Goal: Check status: Check status

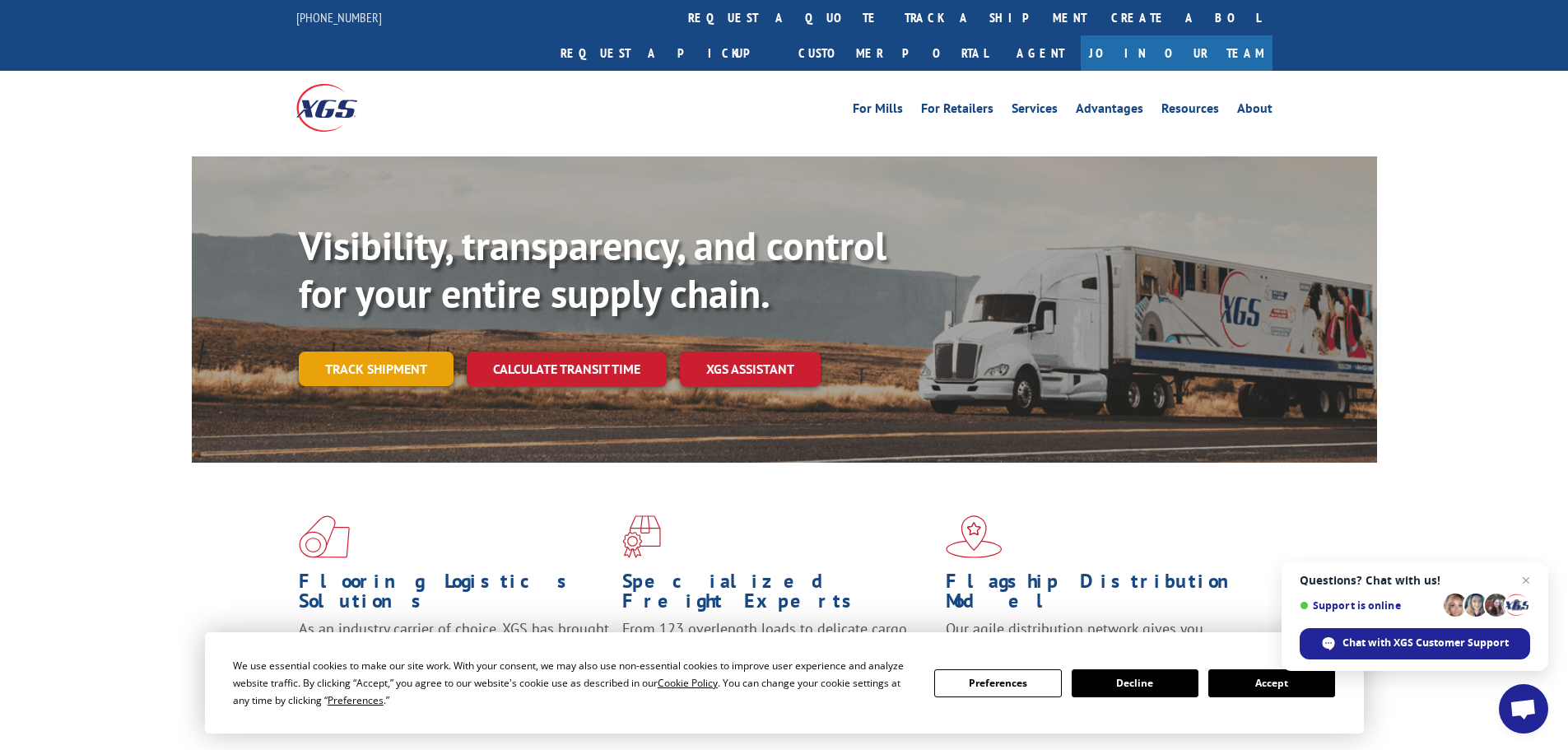
click at [348, 352] on link "Track shipment" at bounding box center [376, 369] width 154 height 35
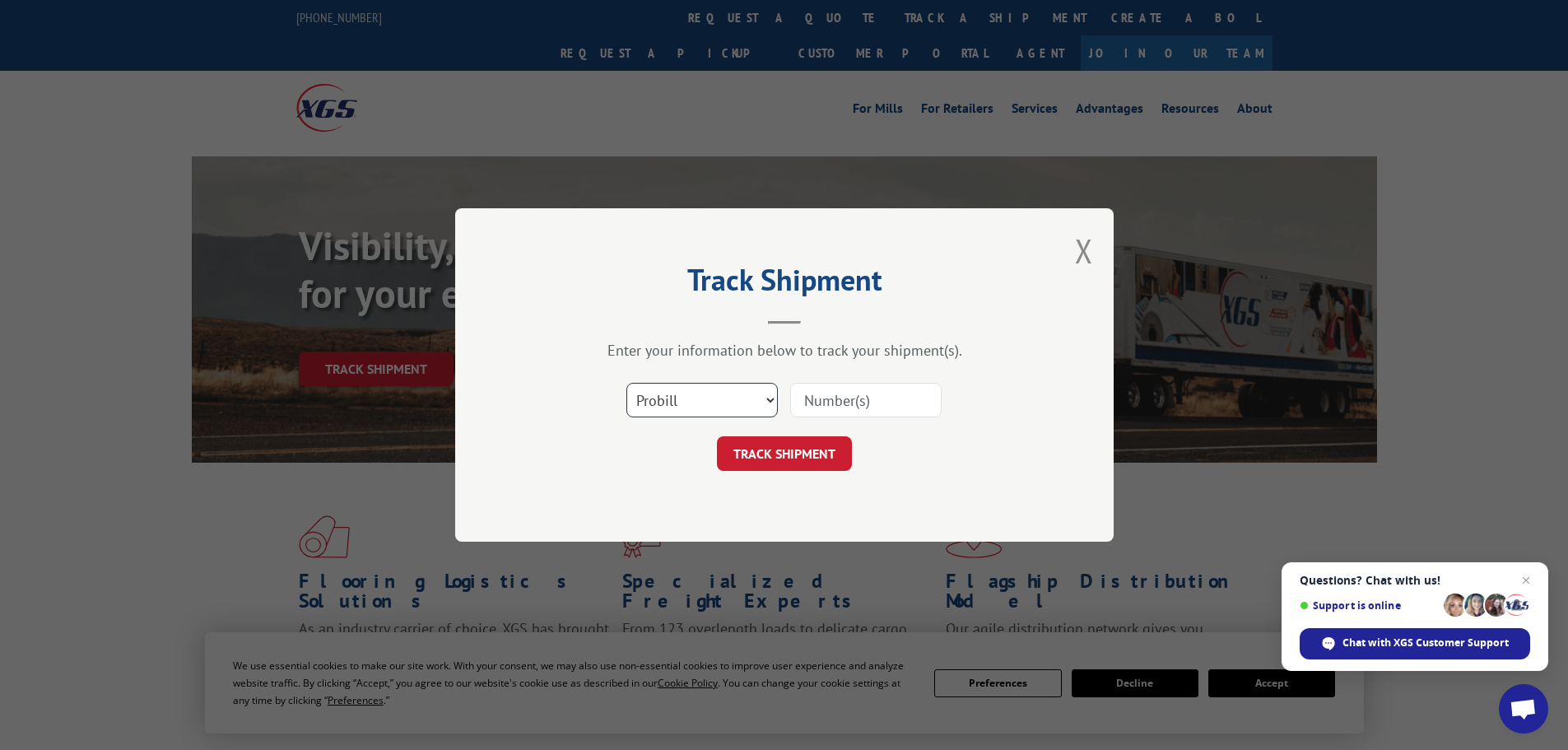
click at [722, 401] on select "Select category... Probill BOL PO" at bounding box center [701, 400] width 151 height 35
select select "po"
click at [626, 383] on select "Select category... Probill BOL PO" at bounding box center [701, 400] width 151 height 35
click at [826, 410] on input at bounding box center [865, 400] width 151 height 35
paste input "08547740"
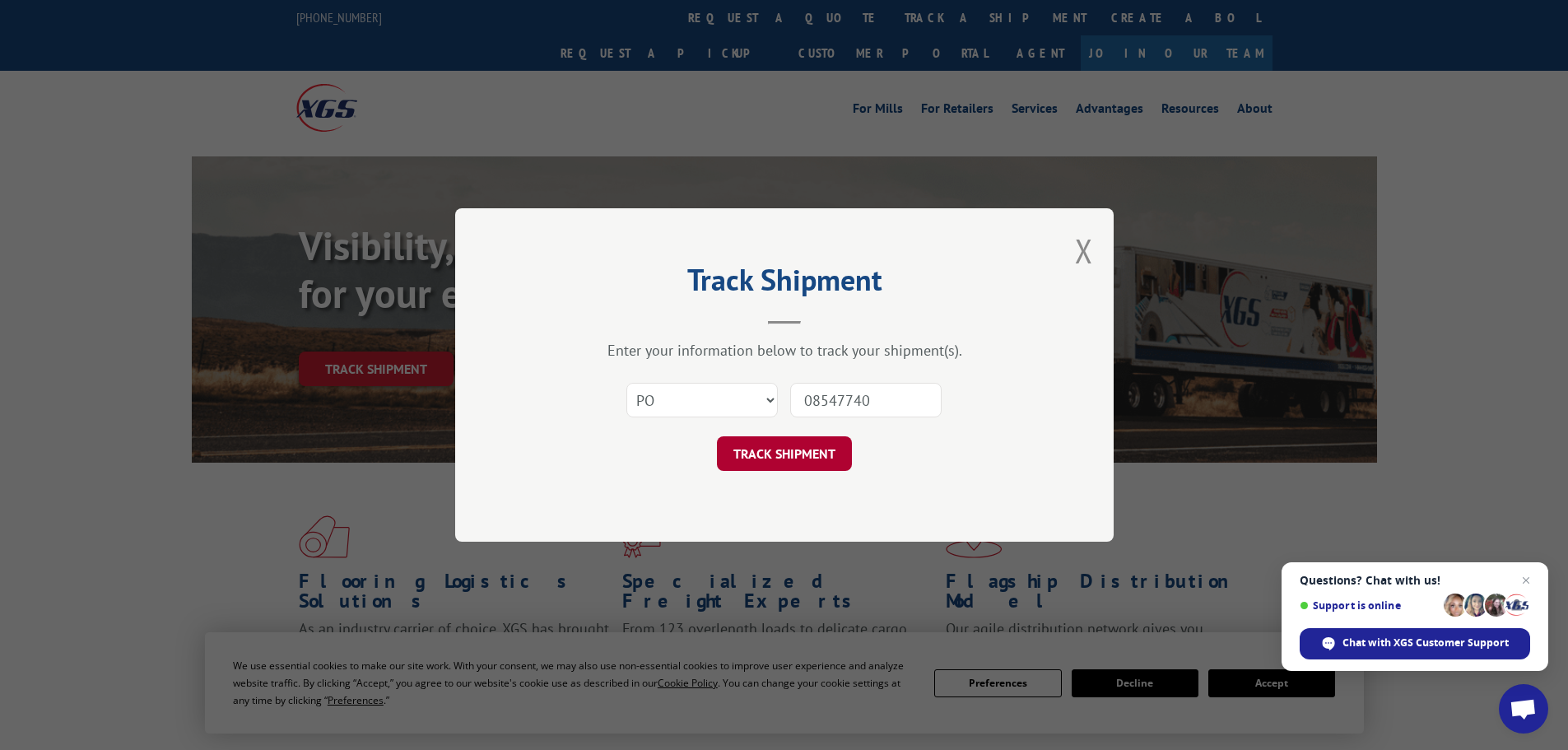
type input "08547740"
click at [795, 454] on button "TRACK SHIPMENT" at bounding box center [785, 453] width 135 height 35
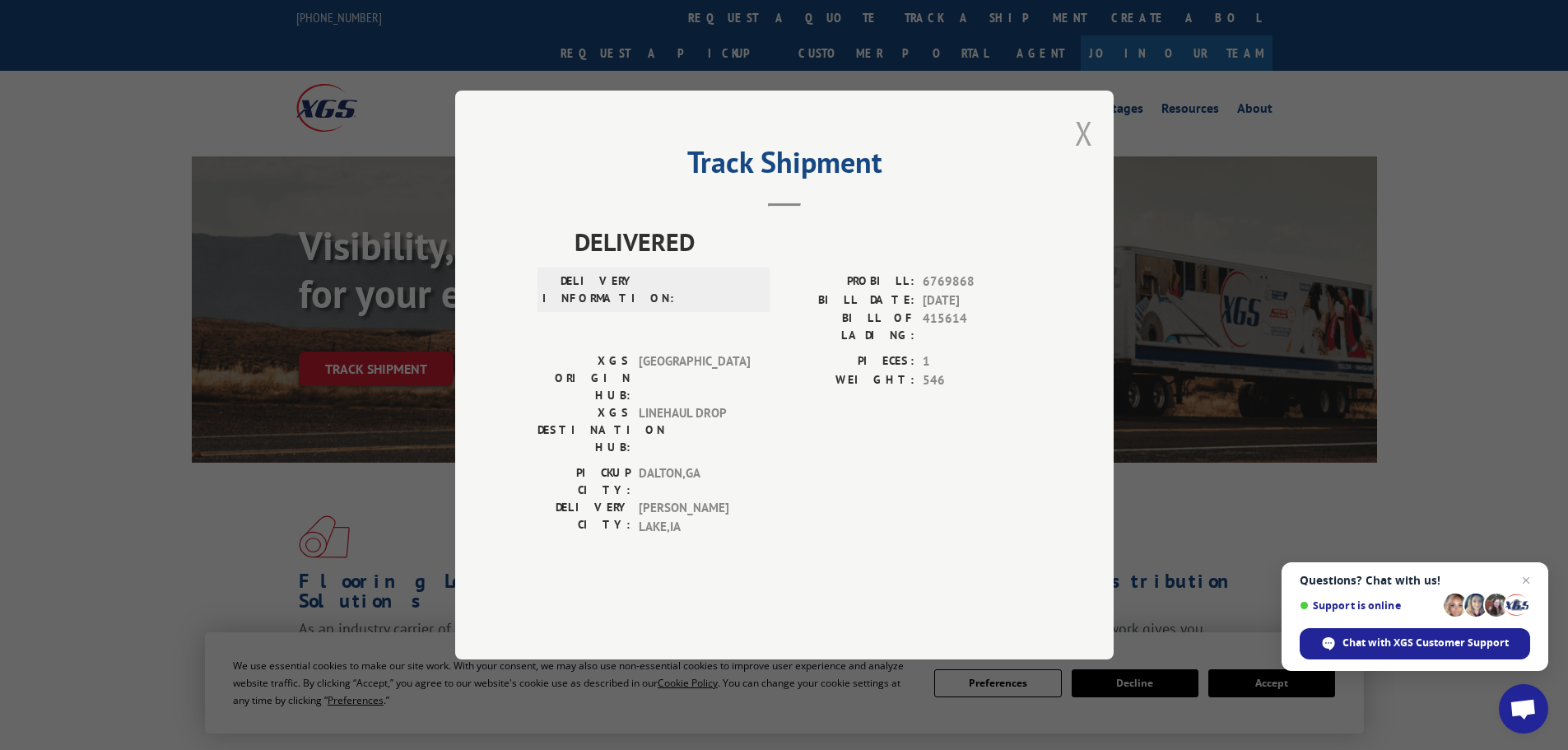
click at [1085, 154] on button "Close modal" at bounding box center [1084, 133] width 18 height 44
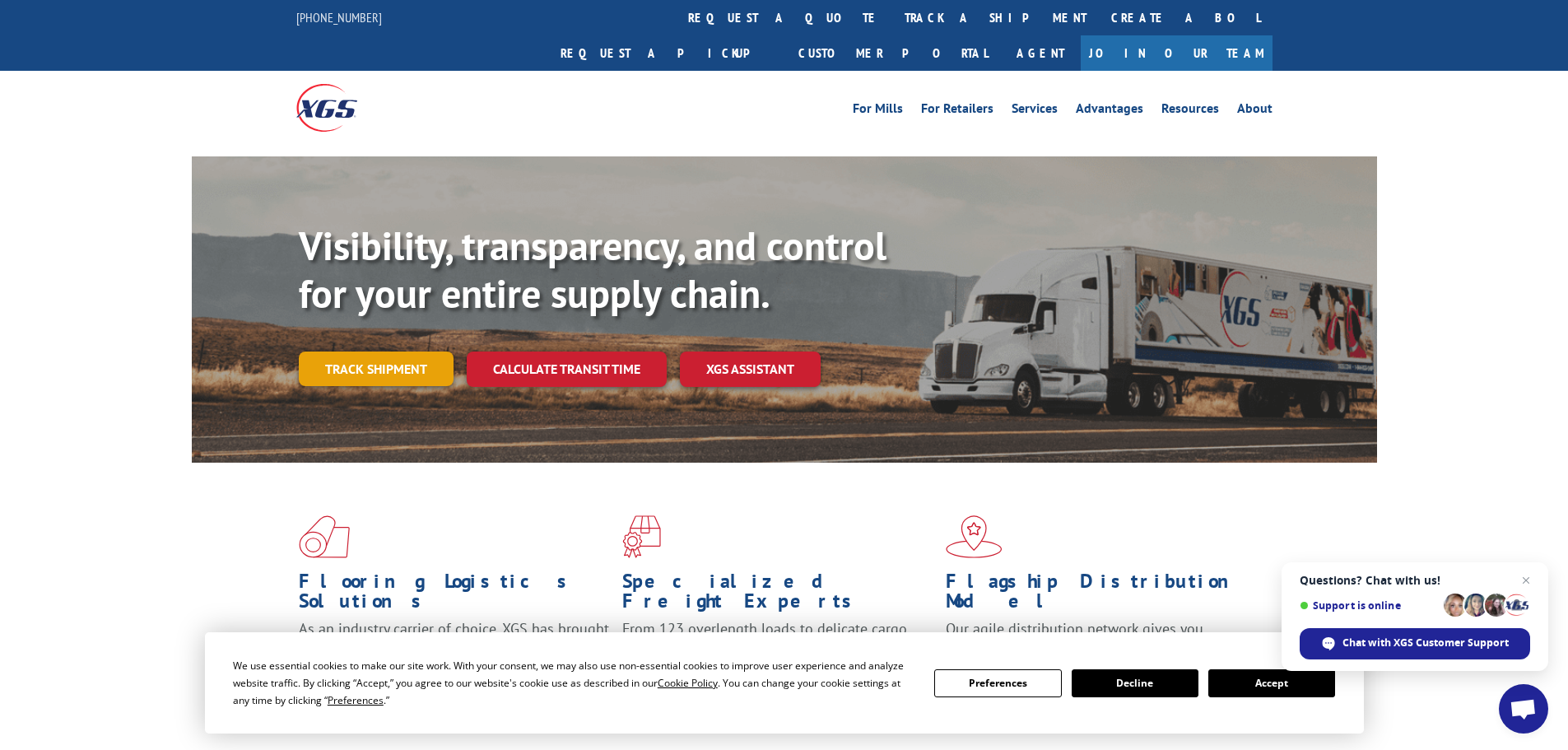
click at [352, 352] on link "Track shipment" at bounding box center [376, 369] width 154 height 35
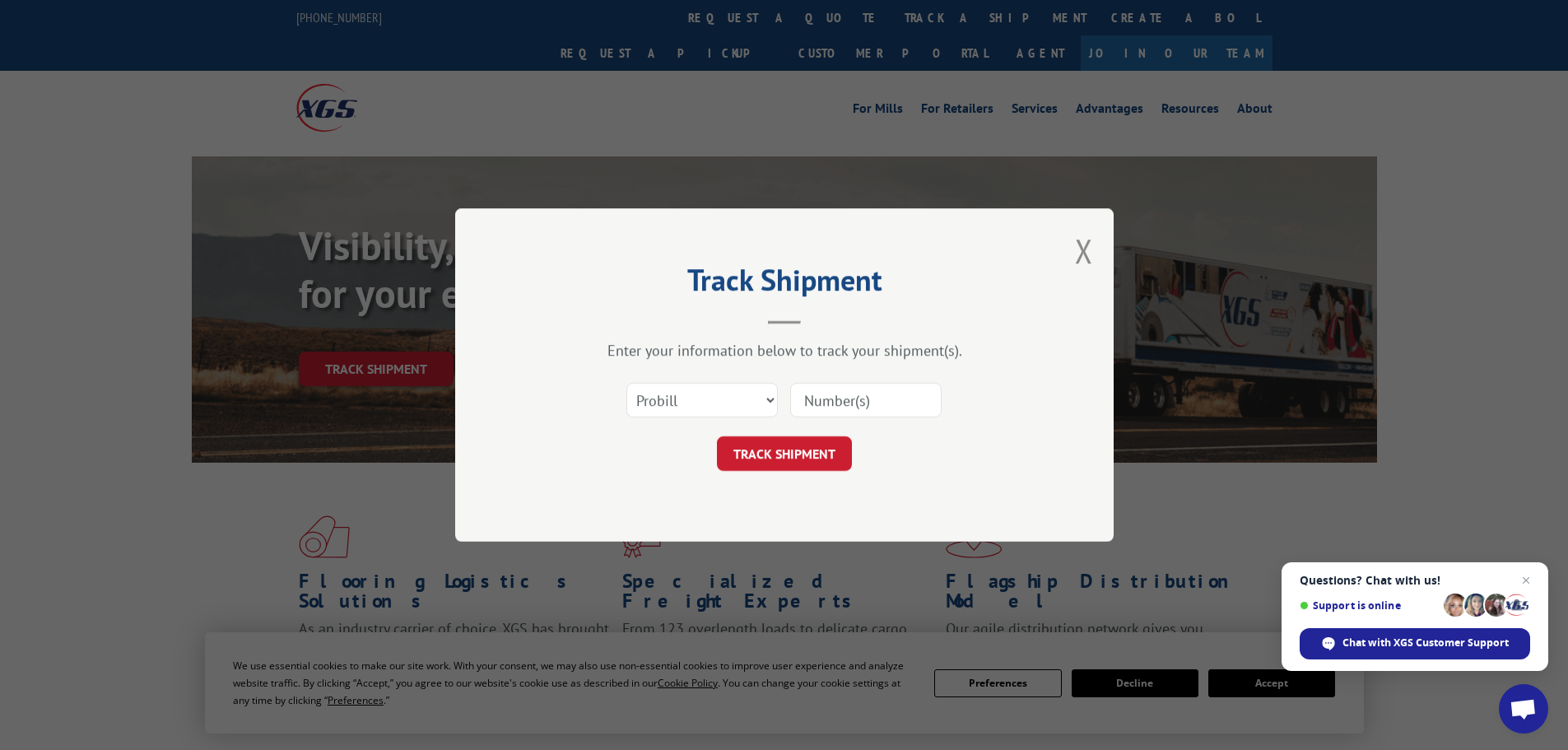
click at [908, 392] on input at bounding box center [865, 400] width 151 height 35
paste input "6355672"
type input "6355672"
click at [776, 459] on button "TRACK SHIPMENT" at bounding box center [785, 453] width 135 height 35
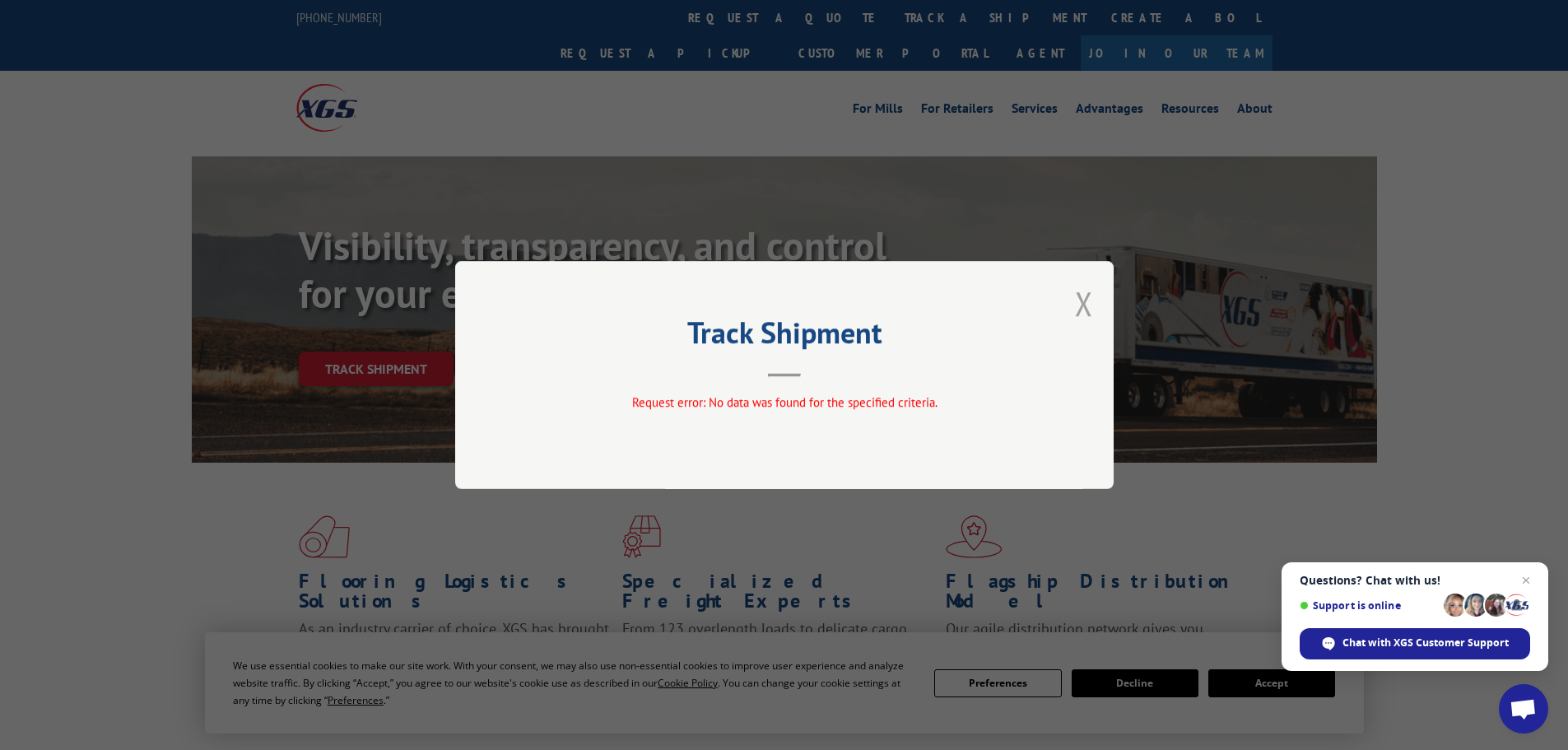
click at [1089, 305] on button "Close modal" at bounding box center [1084, 304] width 18 height 44
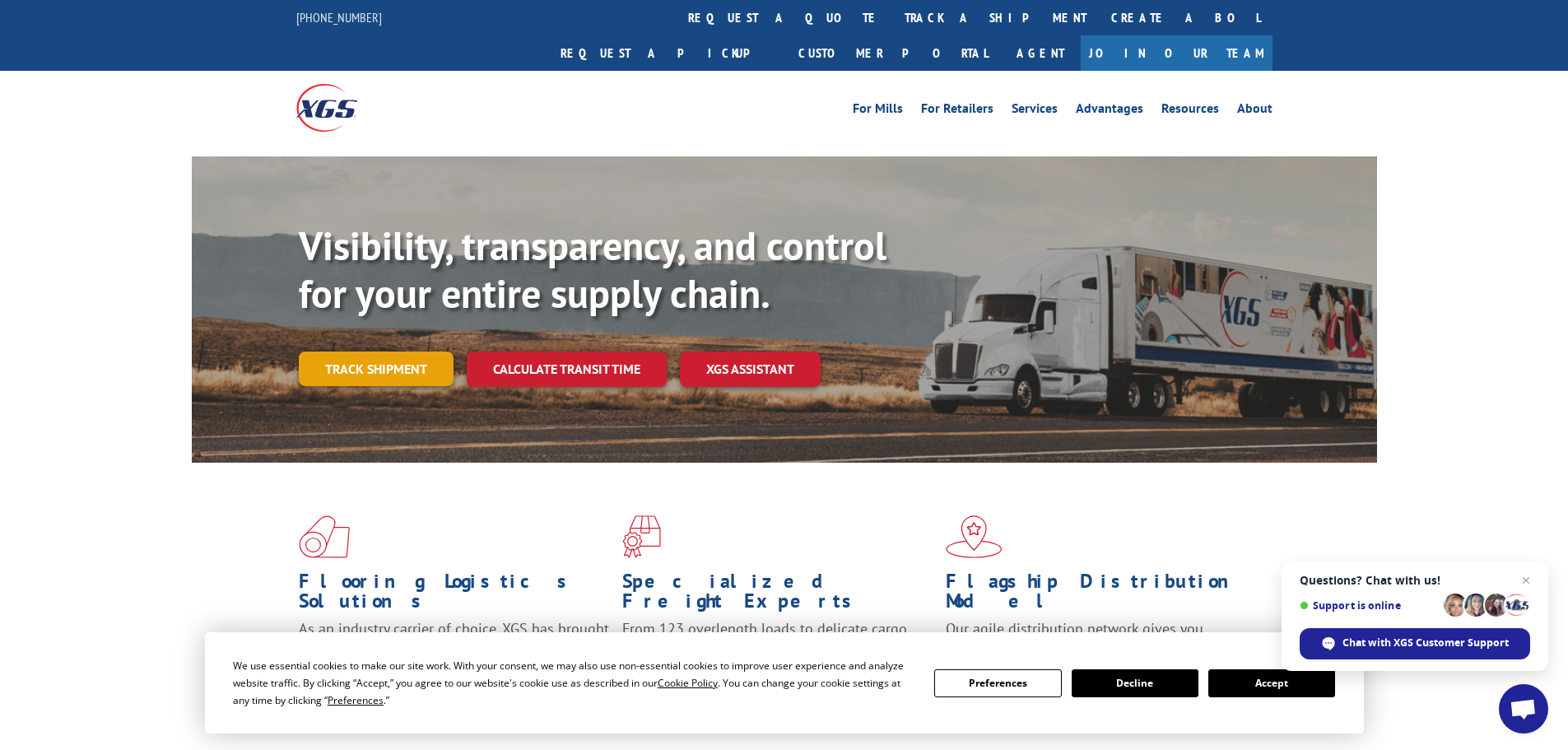
click at [370, 352] on link "Track shipment" at bounding box center [376, 369] width 154 height 35
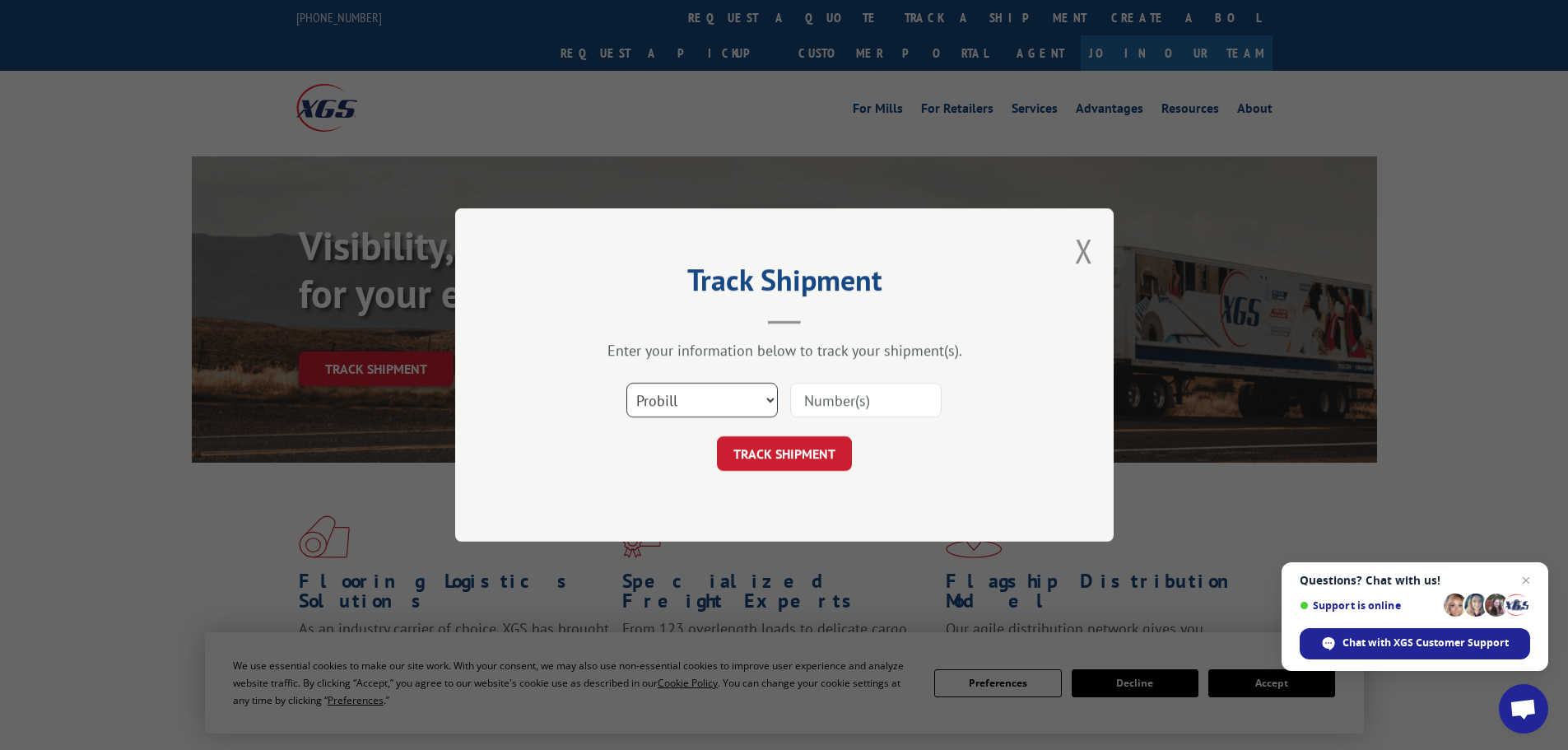
click at [722, 393] on select "Select category... Probill BOL PO" at bounding box center [701, 400] width 151 height 35
select select "bol"
click at [626, 383] on select "Select category... Probill BOL PO" at bounding box center [701, 400] width 151 height 35
click at [865, 394] on input at bounding box center [865, 400] width 151 height 35
paste input "6787545"
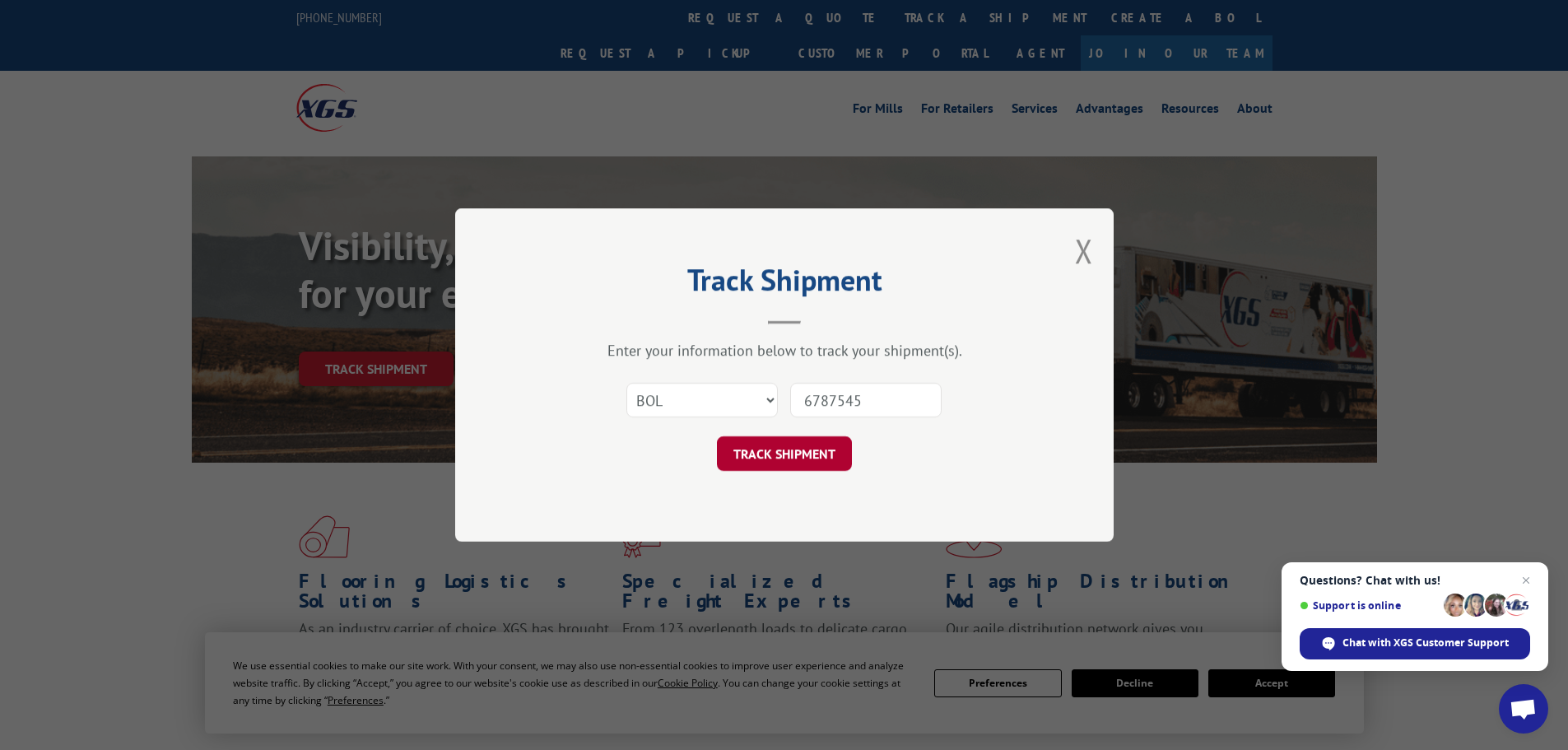
type input "6787545"
click at [765, 450] on button "TRACK SHIPMENT" at bounding box center [785, 453] width 135 height 35
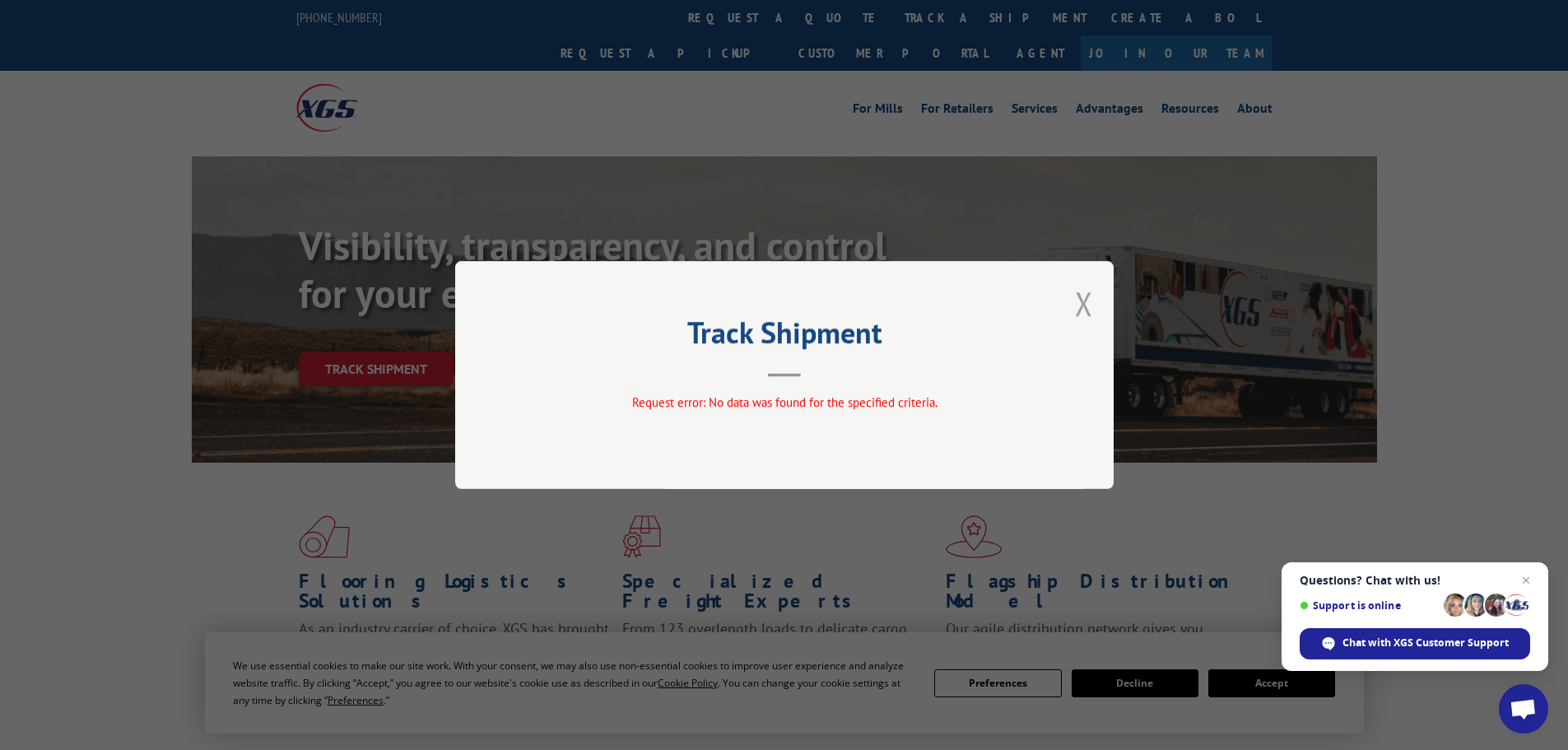
click at [1082, 299] on button "Close modal" at bounding box center [1084, 304] width 18 height 44
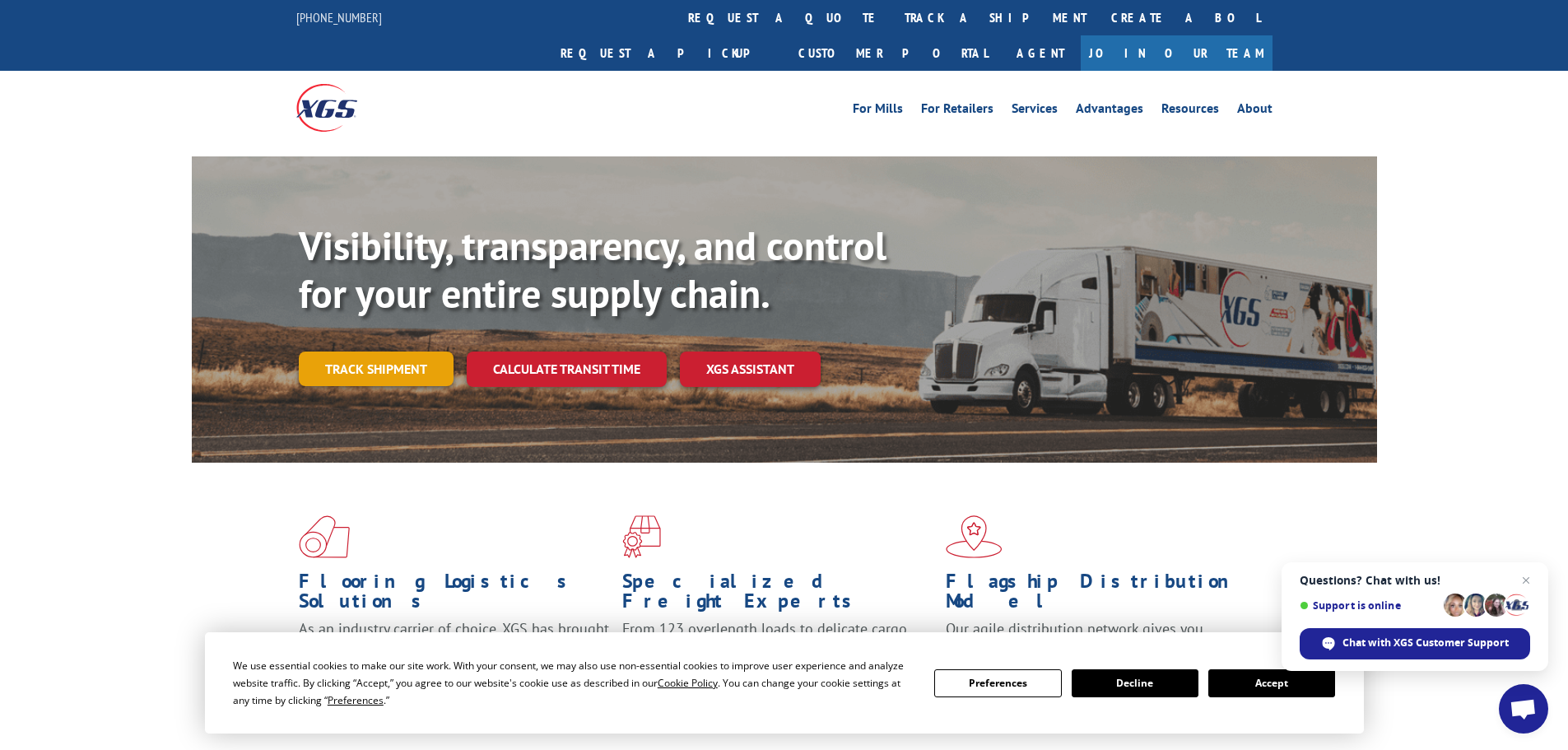
click at [394, 352] on link "Track shipment" at bounding box center [376, 369] width 154 height 35
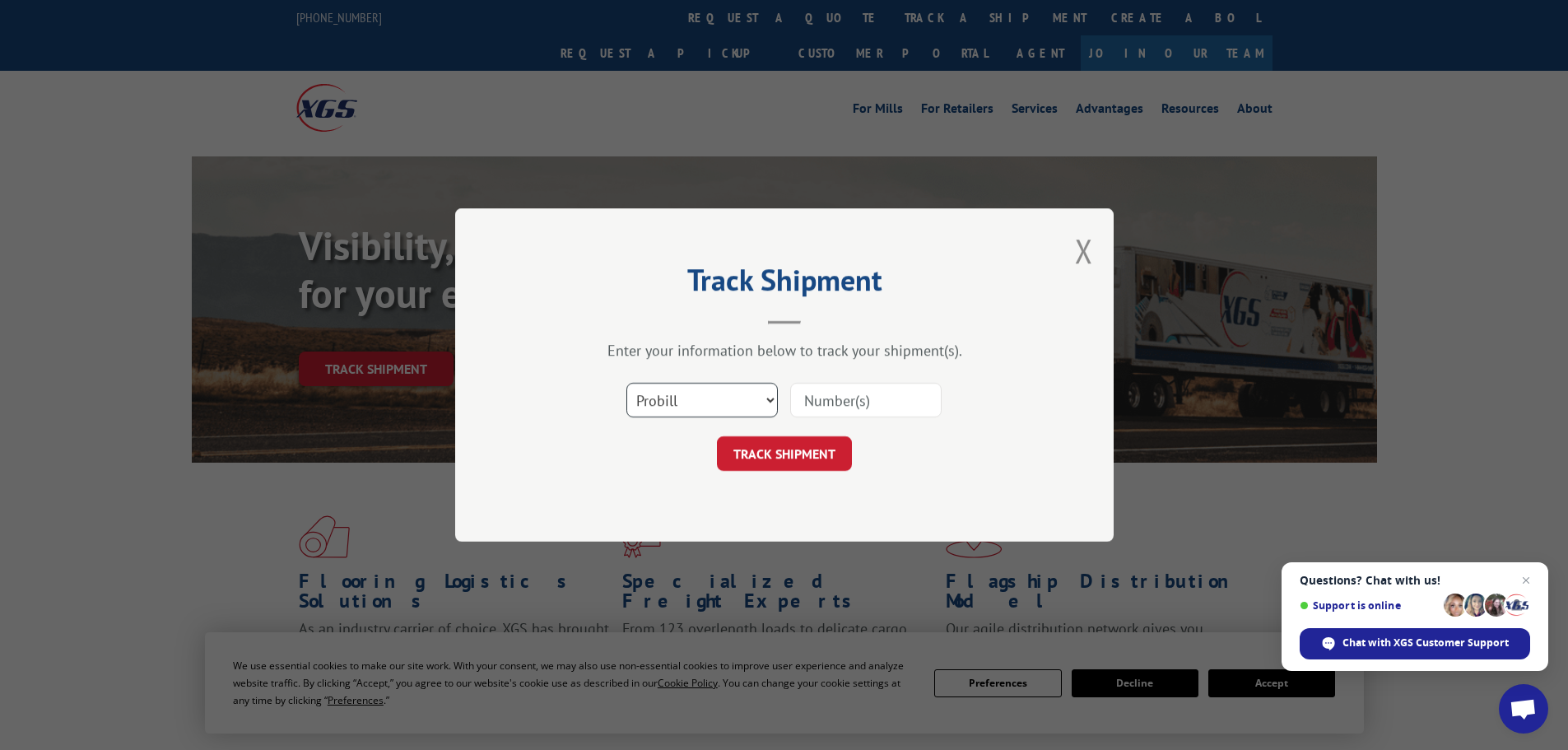
click at [669, 392] on select "Select category... Probill BOL PO" at bounding box center [701, 400] width 151 height 35
select select "po"
click at [626, 383] on select "Select category... Probill BOL PO" at bounding box center [701, 400] width 151 height 35
click at [834, 396] on input at bounding box center [865, 400] width 151 height 35
paste input "08437519"
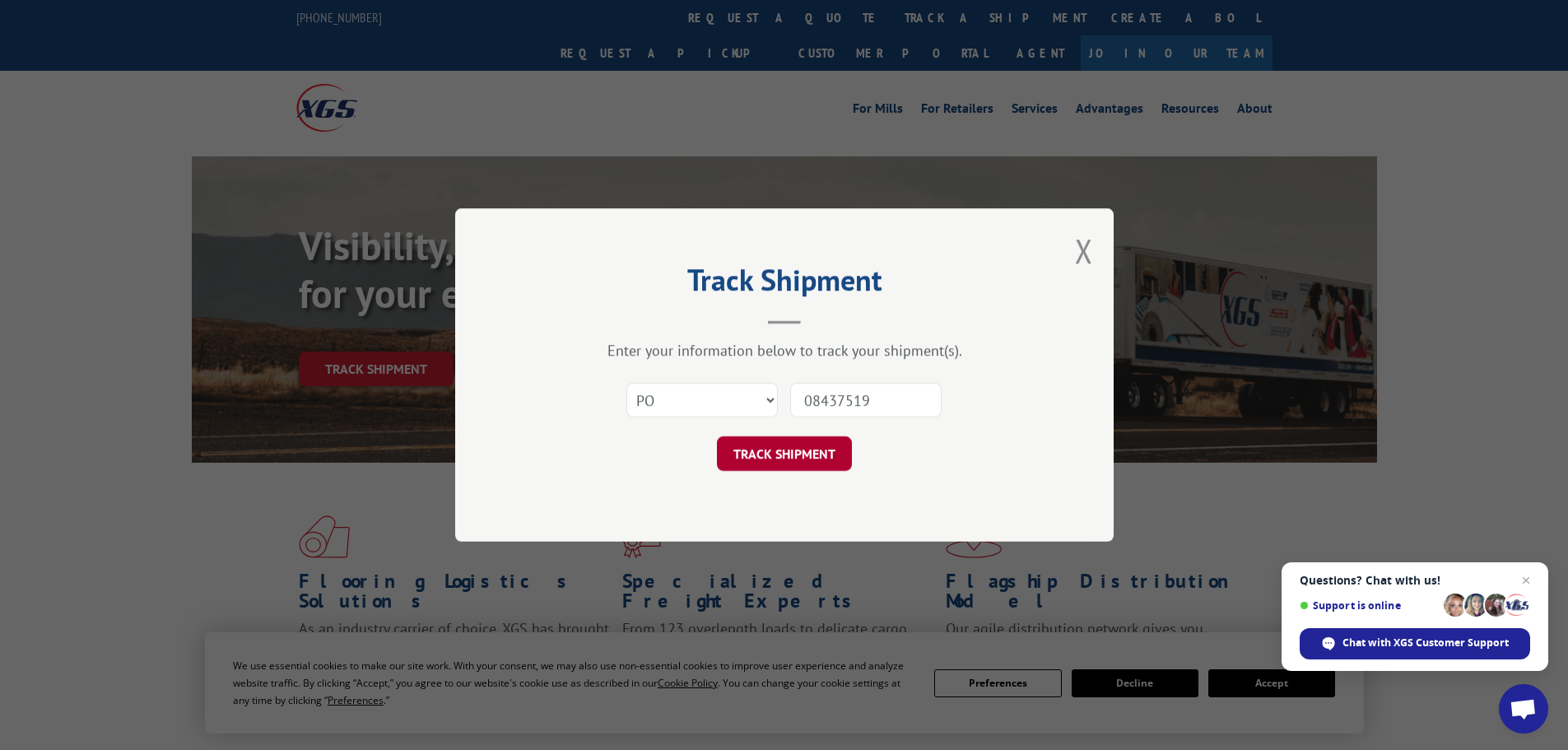
type input "08437519"
click at [771, 456] on button "TRACK SHIPMENT" at bounding box center [785, 453] width 135 height 35
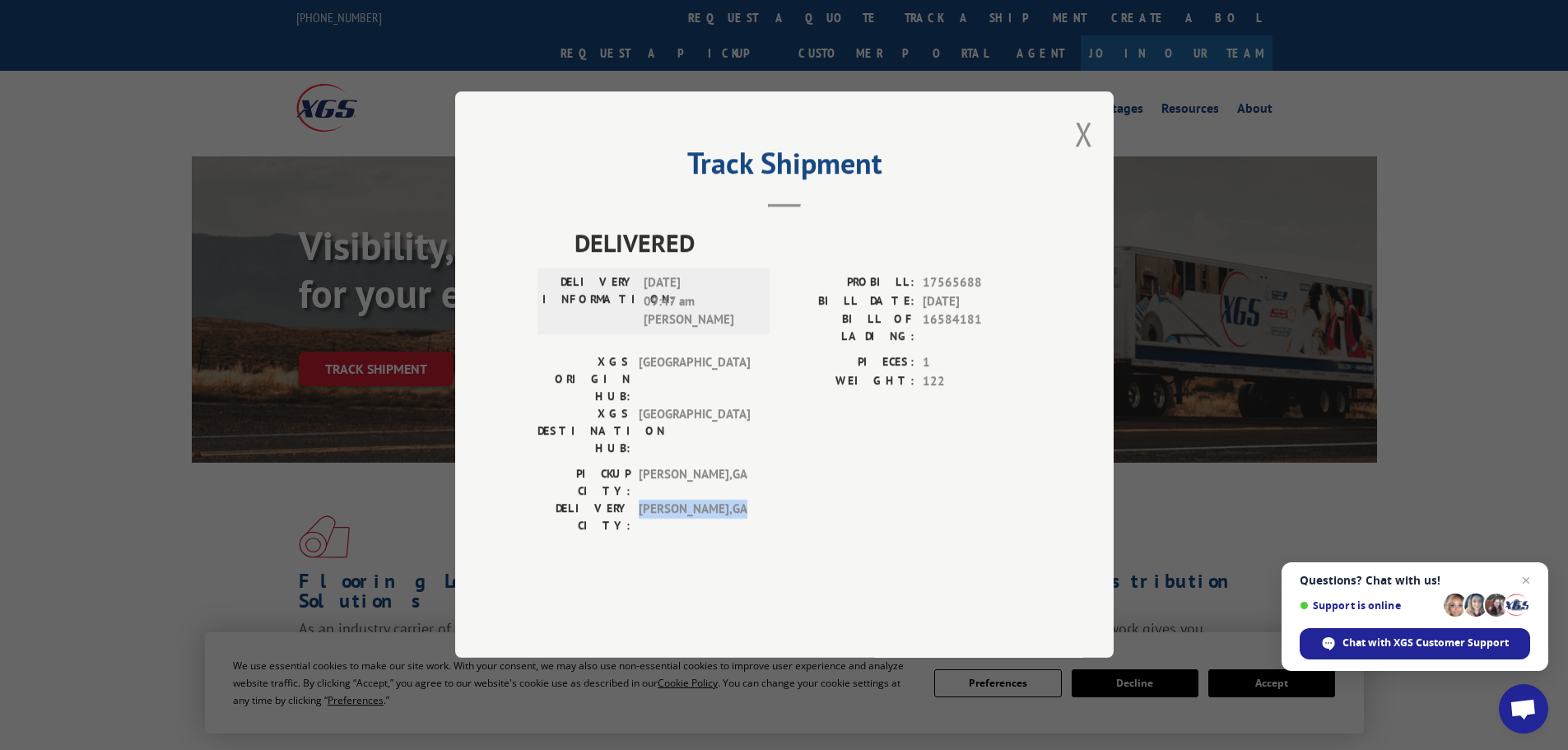
drag, startPoint x: 640, startPoint y: 478, endPoint x: 715, endPoint y: 478, distance: 75.0
click at [715, 500] on span "[GEOGRAPHIC_DATA] , [GEOGRAPHIC_DATA]" at bounding box center [695, 517] width 111 height 35
click at [750, 500] on span "[GEOGRAPHIC_DATA] , [GEOGRAPHIC_DATA]" at bounding box center [695, 517] width 111 height 35
drag, startPoint x: 638, startPoint y: 477, endPoint x: 711, endPoint y: 477, distance: 73.0
click at [711, 500] on div "DELIVERY CITY: [GEOGRAPHIC_DATA] , [GEOGRAPHIC_DATA]" at bounding box center [648, 517] width 222 height 35
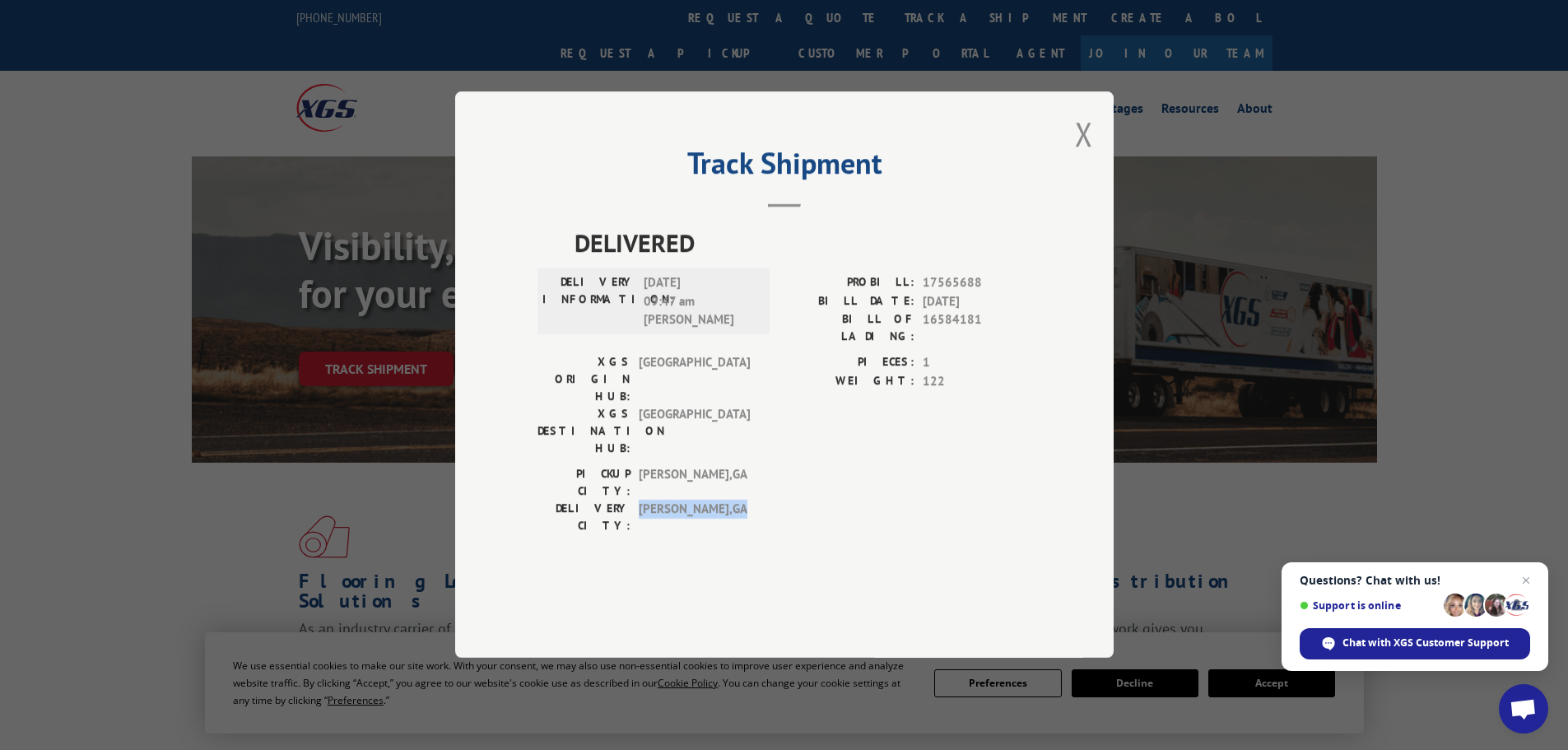
click at [733, 500] on span "[GEOGRAPHIC_DATA] , [GEOGRAPHIC_DATA]" at bounding box center [695, 517] width 111 height 35
drag, startPoint x: 640, startPoint y: 479, endPoint x: 731, endPoint y: 486, distance: 91.3
click at [731, 500] on span "[GEOGRAPHIC_DATA] , [GEOGRAPHIC_DATA]" at bounding box center [695, 517] width 111 height 35
click at [733, 500] on span "[GEOGRAPHIC_DATA] , [GEOGRAPHIC_DATA]" at bounding box center [695, 517] width 111 height 35
click at [715, 500] on span "[GEOGRAPHIC_DATA] , [GEOGRAPHIC_DATA]" at bounding box center [695, 517] width 111 height 35
